Goal: Transaction & Acquisition: Subscribe to service/newsletter

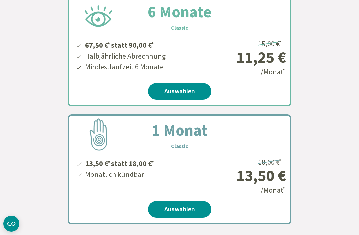
scroll to position [336, 0]
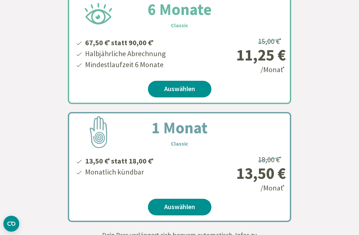
click at [179, 207] on link "Auswählen" at bounding box center [180, 207] width 64 height 17
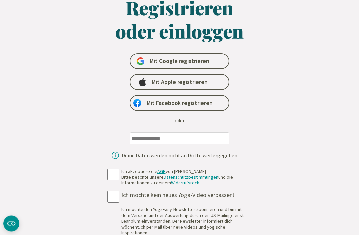
scroll to position [43, 0]
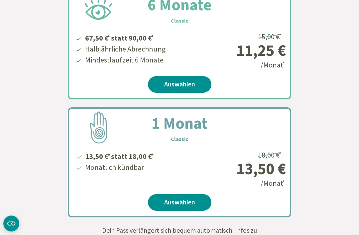
scroll to position [341, 0]
click at [180, 206] on link "Auswählen" at bounding box center [180, 202] width 64 height 17
